Goal: Use online tool/utility: Utilize a website feature to perform a specific function

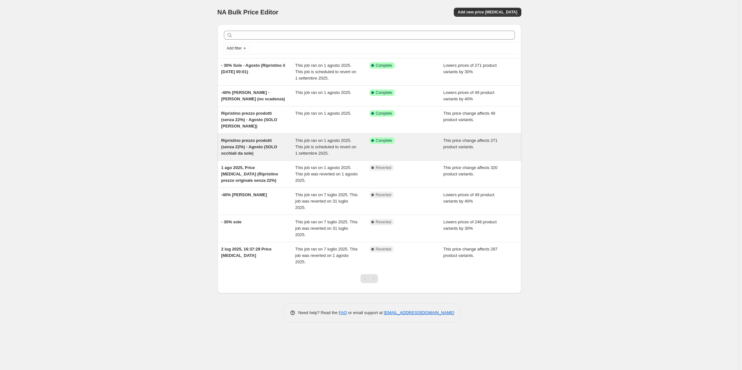
click at [284, 147] on div "Ripristino prezzo prodotti (senza 22%) - Agosto (SOLO occhiali da sole)" at bounding box center [258, 146] width 74 height 19
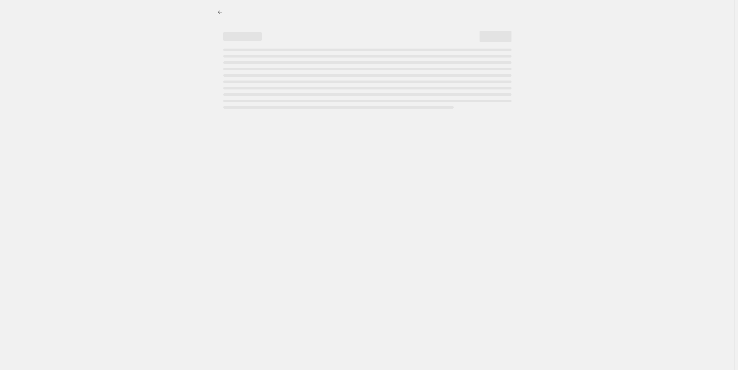
select select "ecap"
select select "collection"
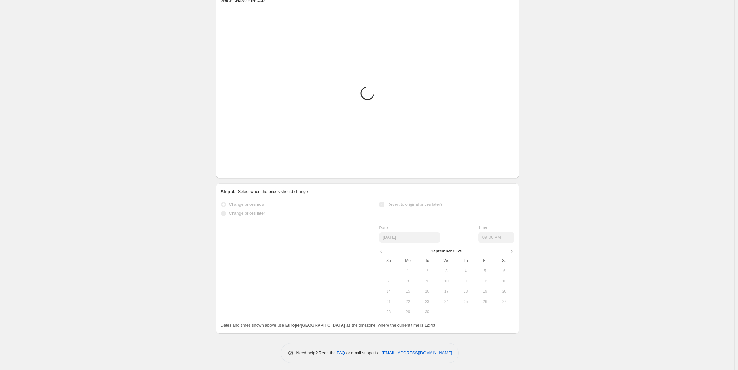
scroll to position [444, 0]
